Goal: Transaction & Acquisition: Subscribe to service/newsletter

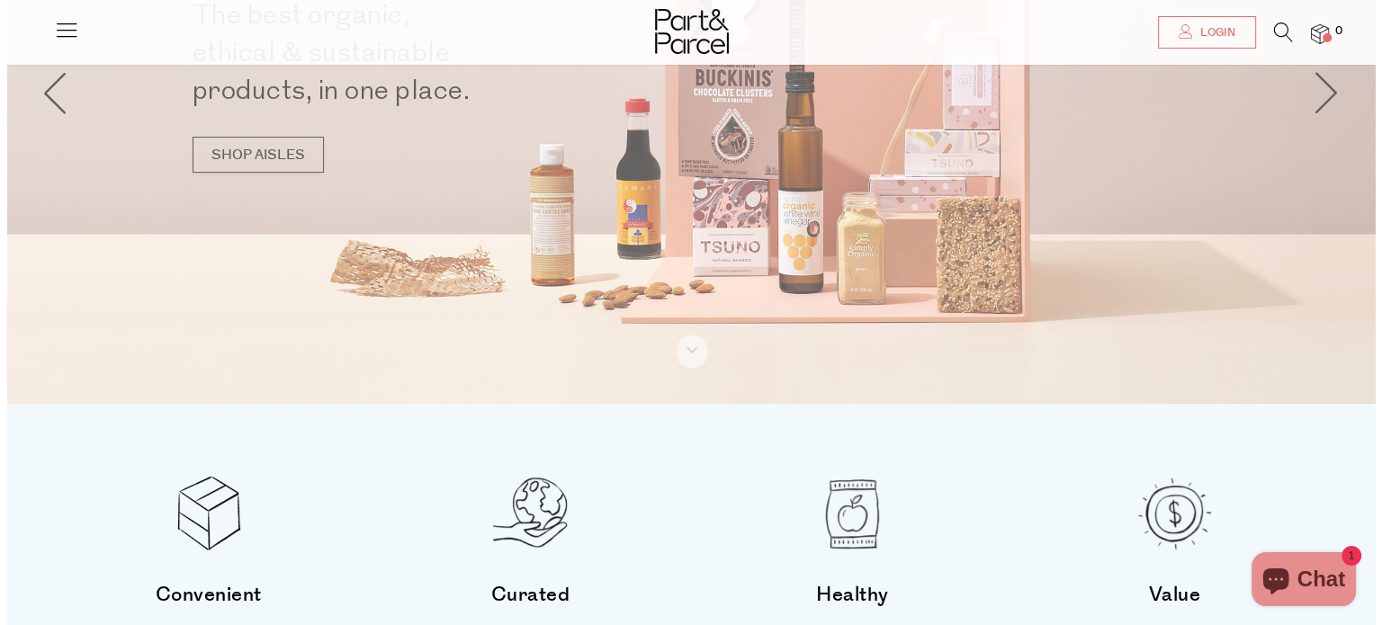
scroll to position [245, 0]
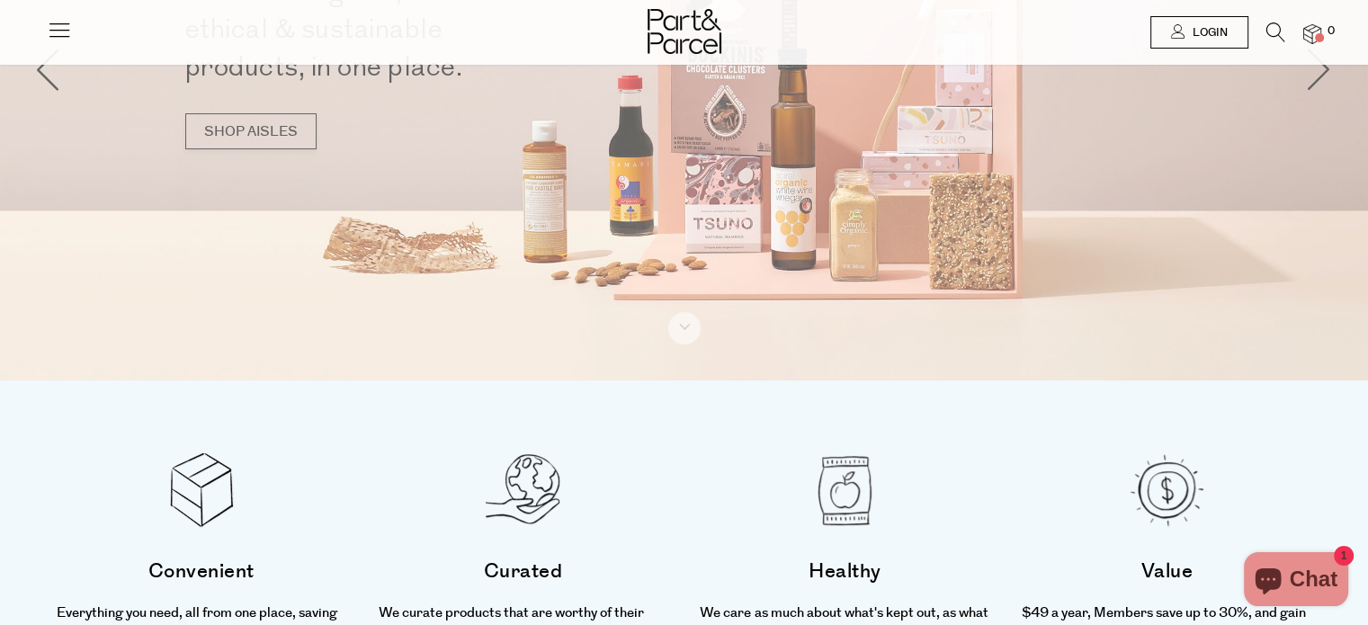
click at [1210, 27] on span "Login" at bounding box center [1209, 32] width 40 height 15
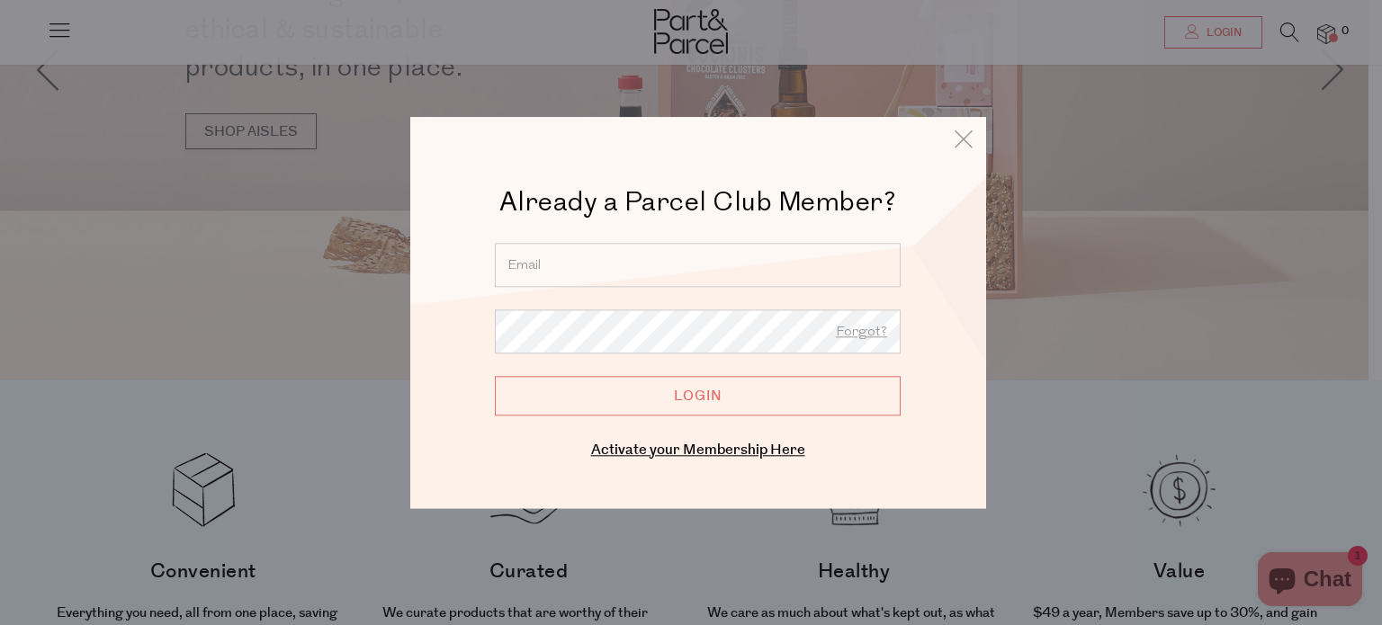
click at [641, 269] on input "email" at bounding box center [698, 265] width 406 height 44
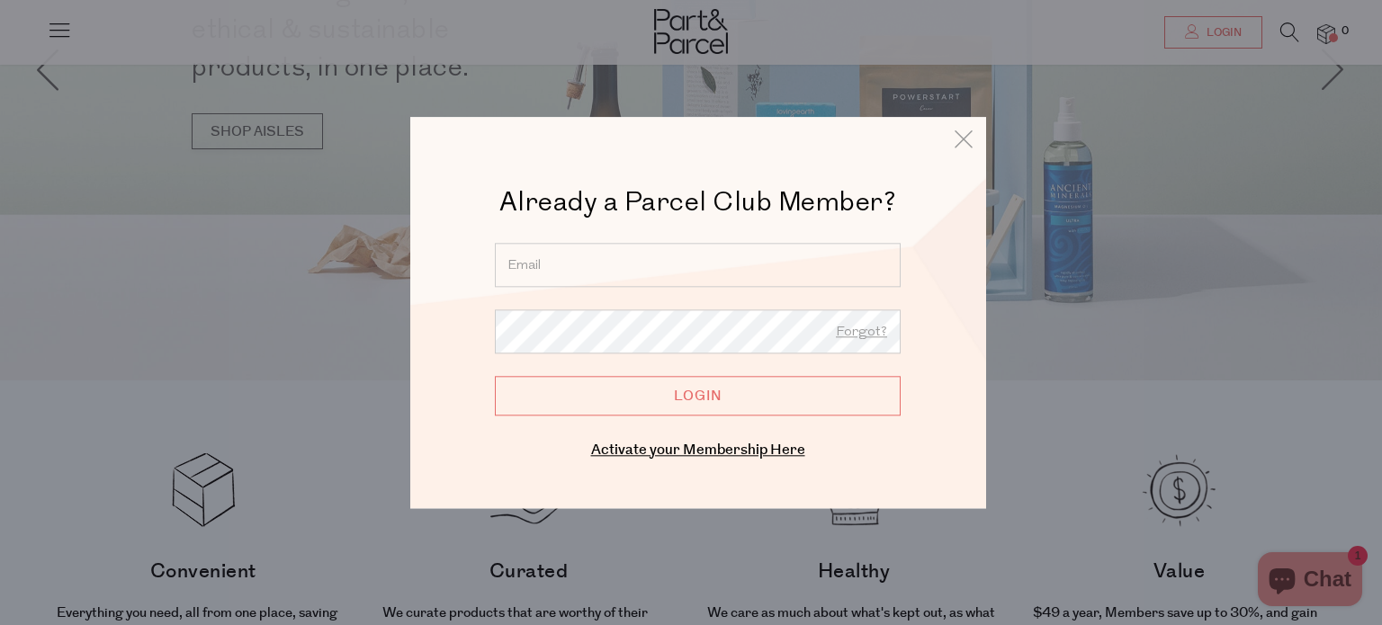
type input "simunovicljiljana5@gmail.com"
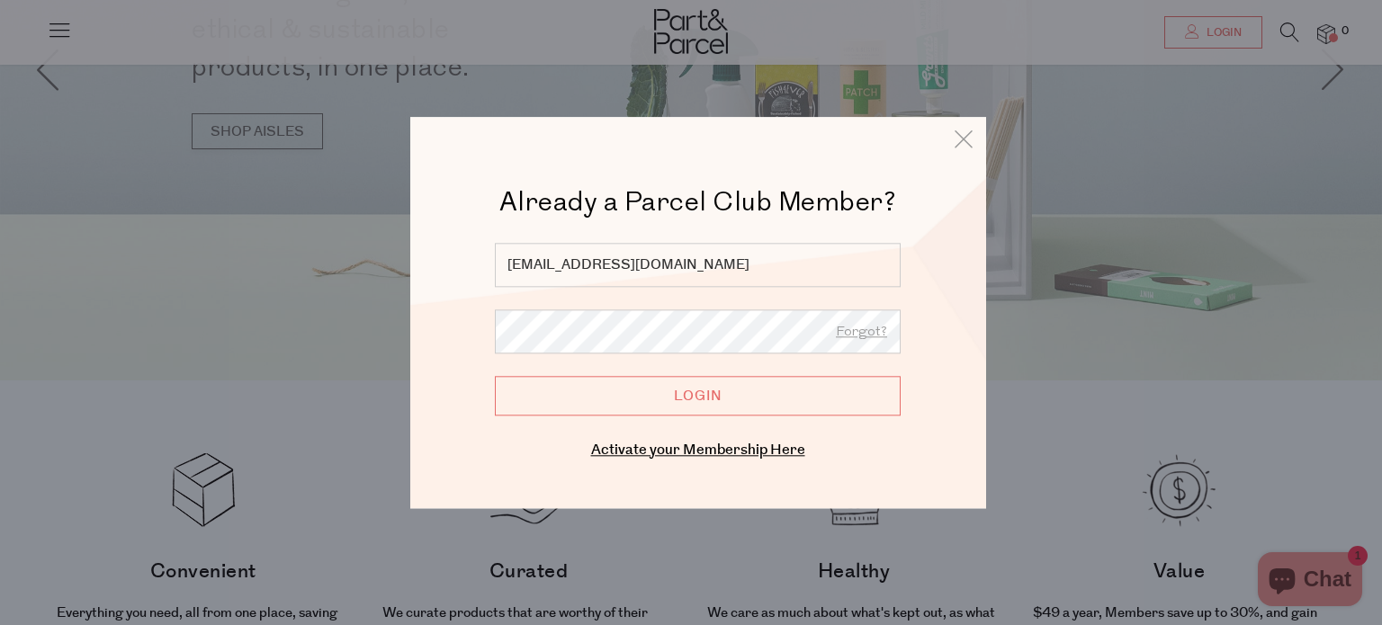
click at [495, 376] on input "Login" at bounding box center [698, 396] width 406 height 40
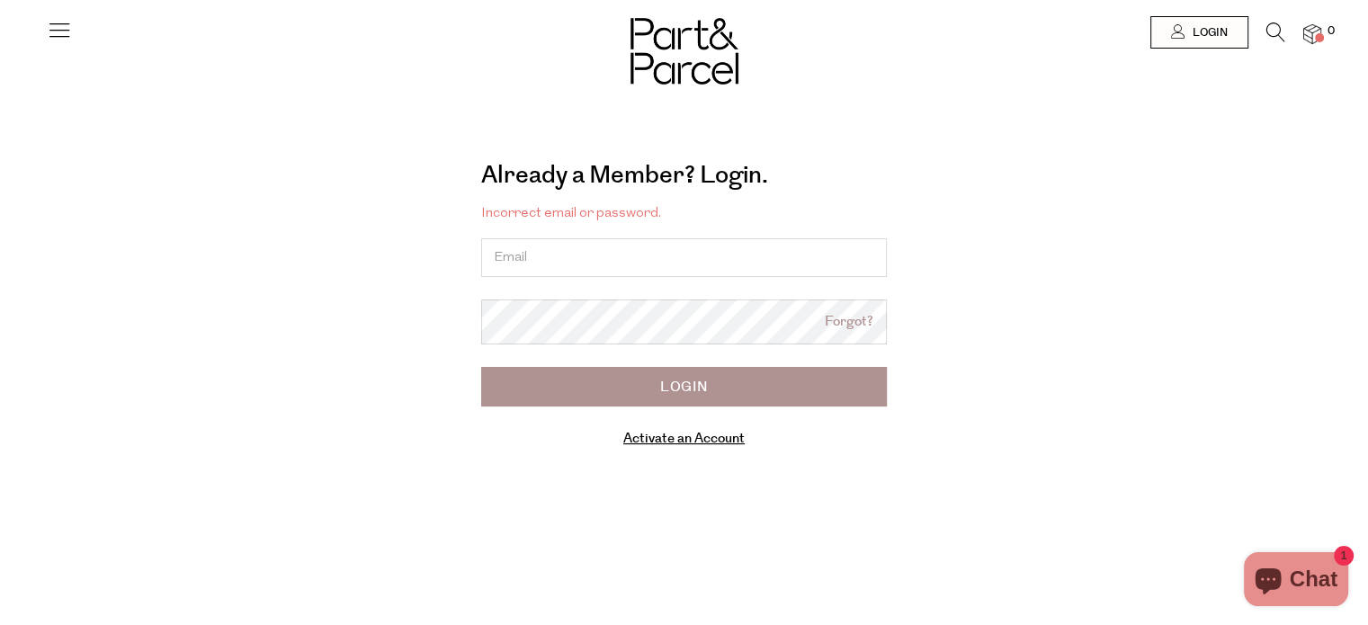
click at [651, 440] on link "Activate an Account" at bounding box center [684, 438] width 121 height 19
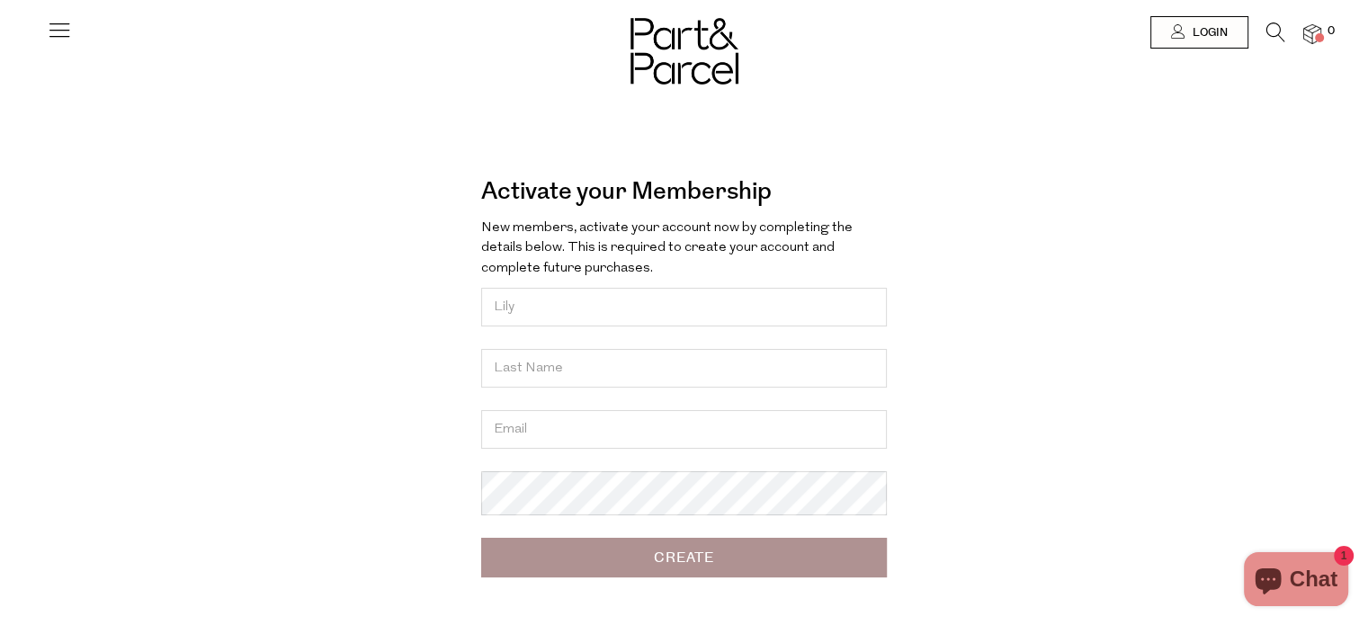
type input "Lily"
click at [543, 377] on input "text" at bounding box center [684, 368] width 406 height 39
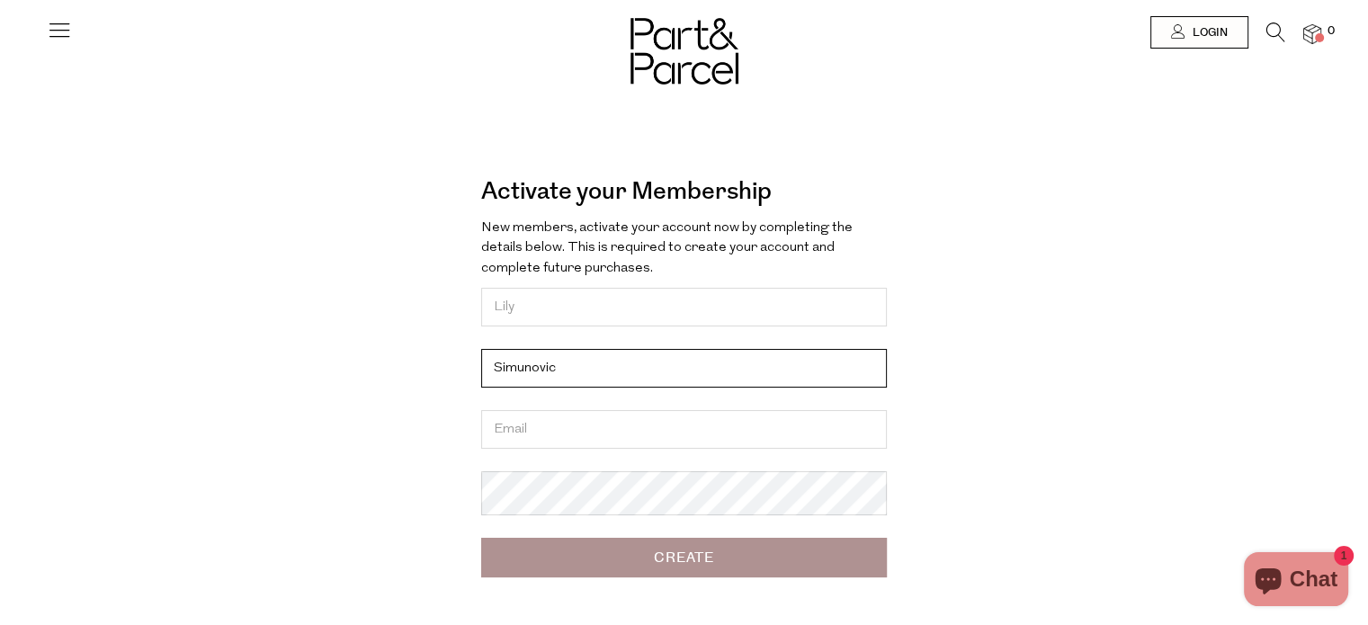
type input "Simunovic"
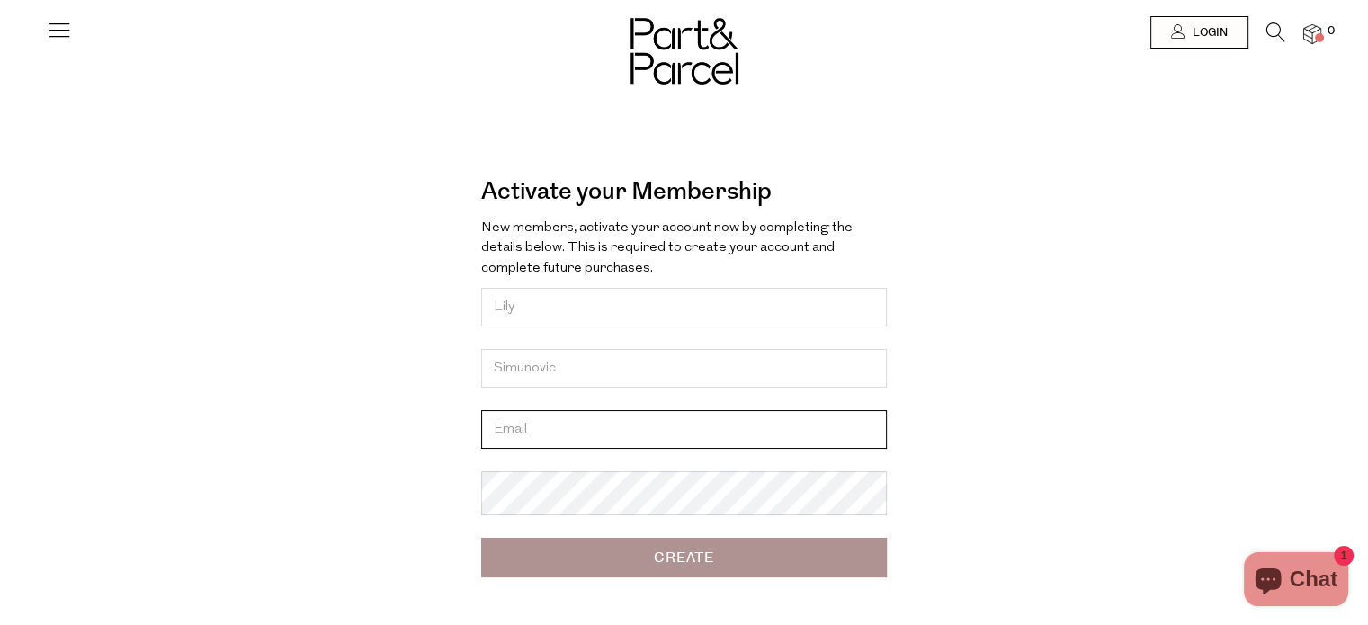
click at [513, 449] on input "email" at bounding box center [684, 429] width 406 height 39
type input "[EMAIL_ADDRESS][DOMAIN_NAME]"
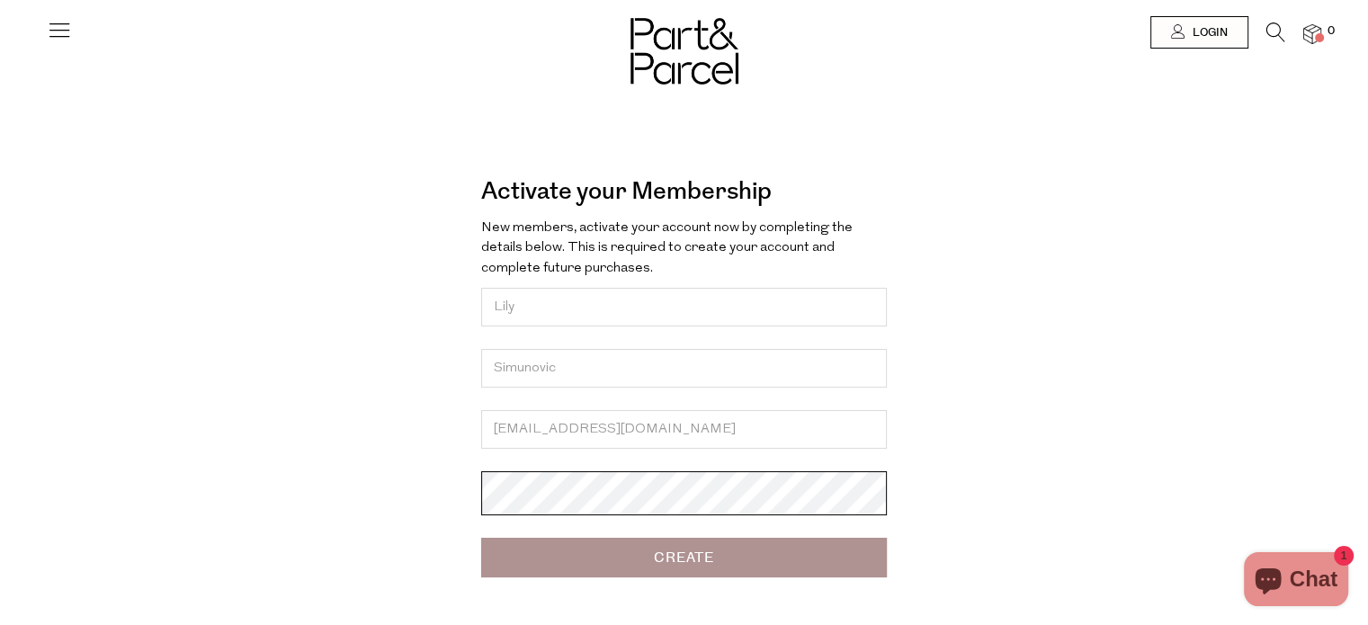
click at [481, 538] on input "Create" at bounding box center [684, 558] width 406 height 40
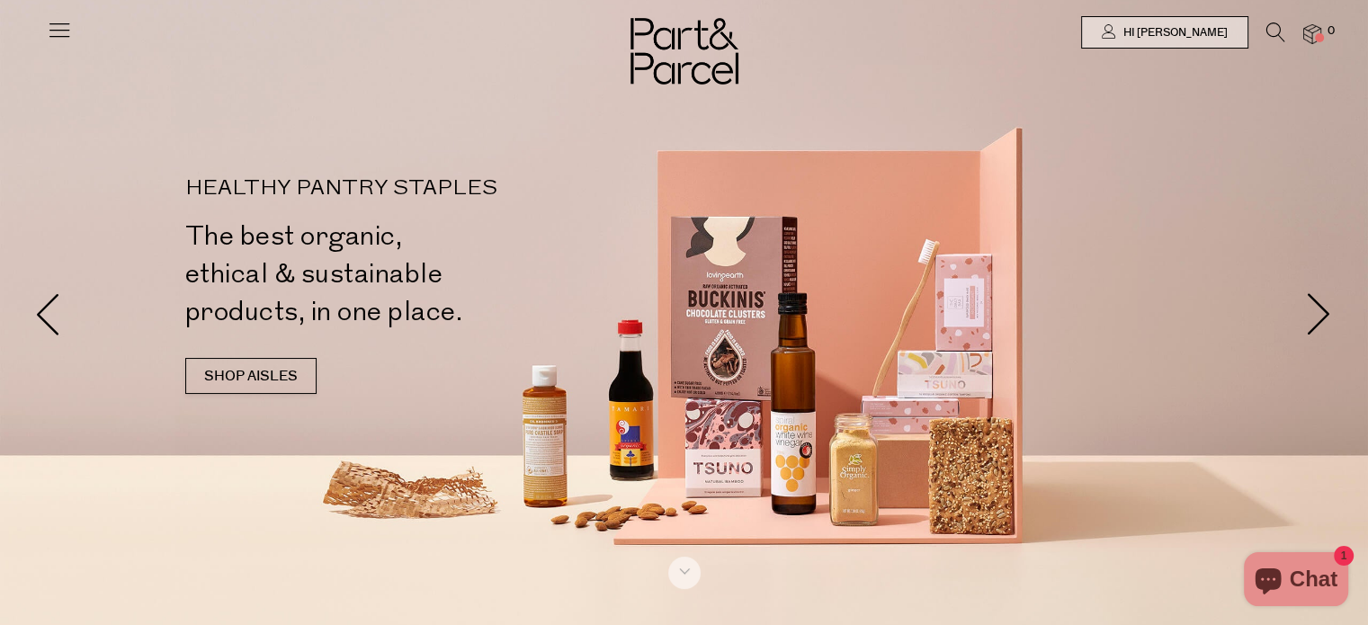
click at [59, 38] on icon at bounding box center [59, 29] width 25 height 25
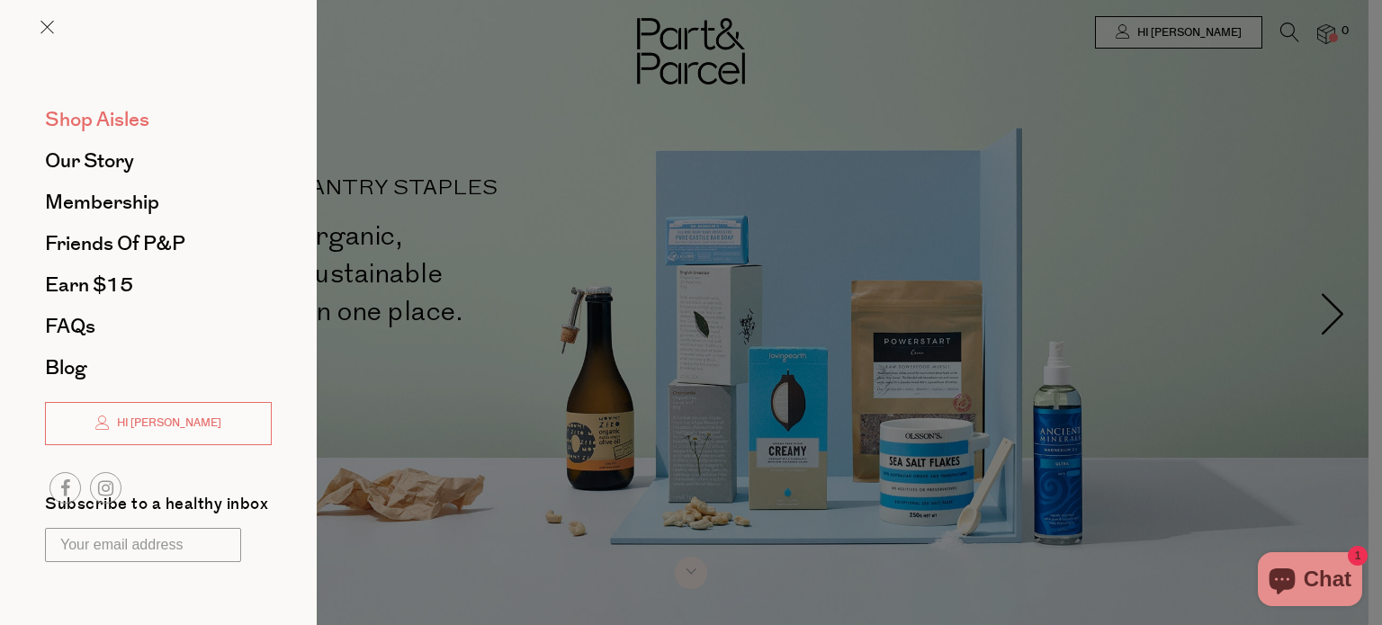
click at [121, 121] on span "Shop Aisles" at bounding box center [97, 119] width 104 height 29
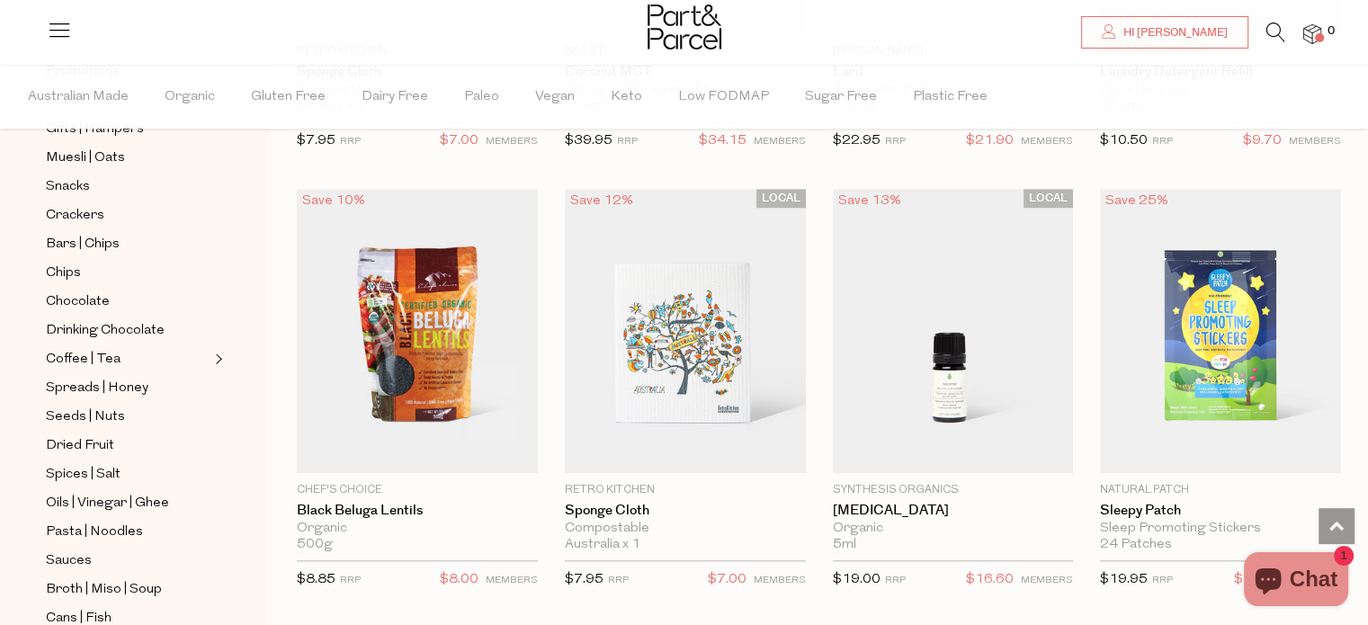
scroll to position [298, 0]
click at [97, 244] on span "Bars | Chips" at bounding box center [83, 244] width 74 height 22
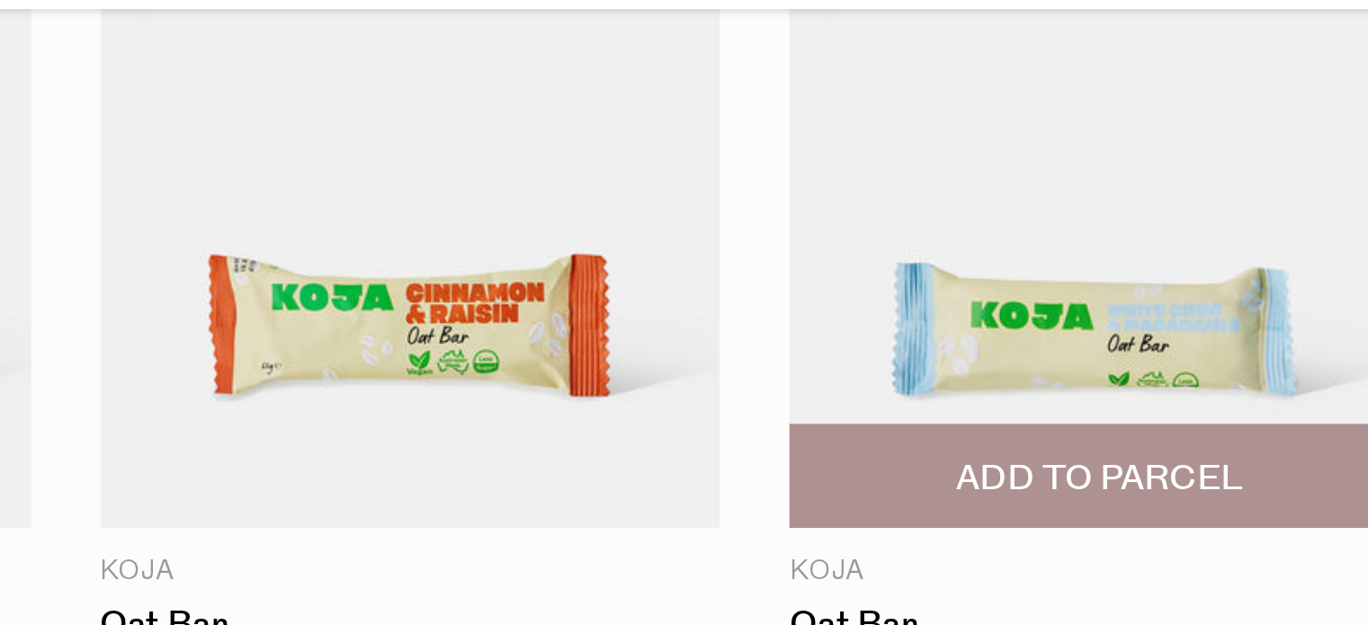
scroll to position [628, 0]
